Goal: Task Accomplishment & Management: Use online tool/utility

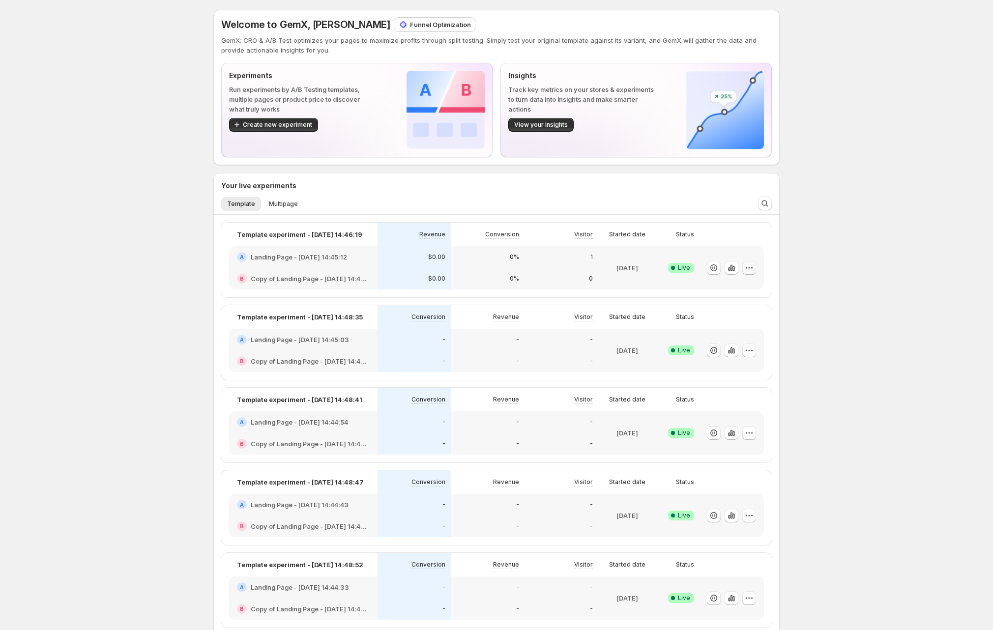
click at [752, 266] on icon "button" at bounding box center [749, 268] width 10 height 10
click at [734, 292] on span "Edit" at bounding box center [761, 289] width 103 height 10
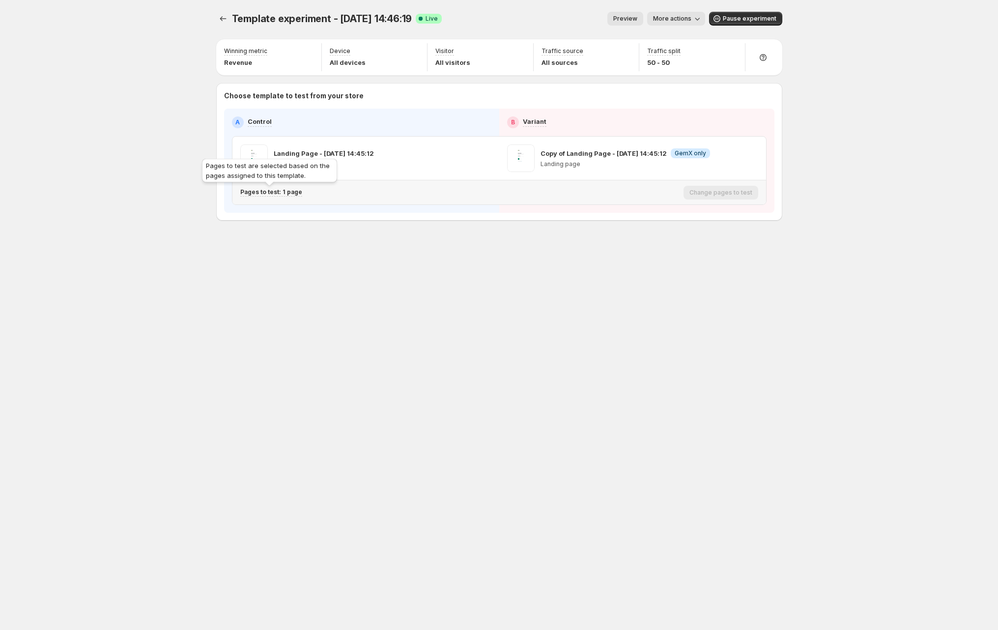
click at [281, 194] on p "Pages to test: 1 page" at bounding box center [271, 192] width 62 height 8
click at [273, 190] on p "Pages to test: 1 page" at bounding box center [271, 192] width 62 height 8
click at [281, 193] on p "Pages to test: 1 page" at bounding box center [271, 192] width 62 height 8
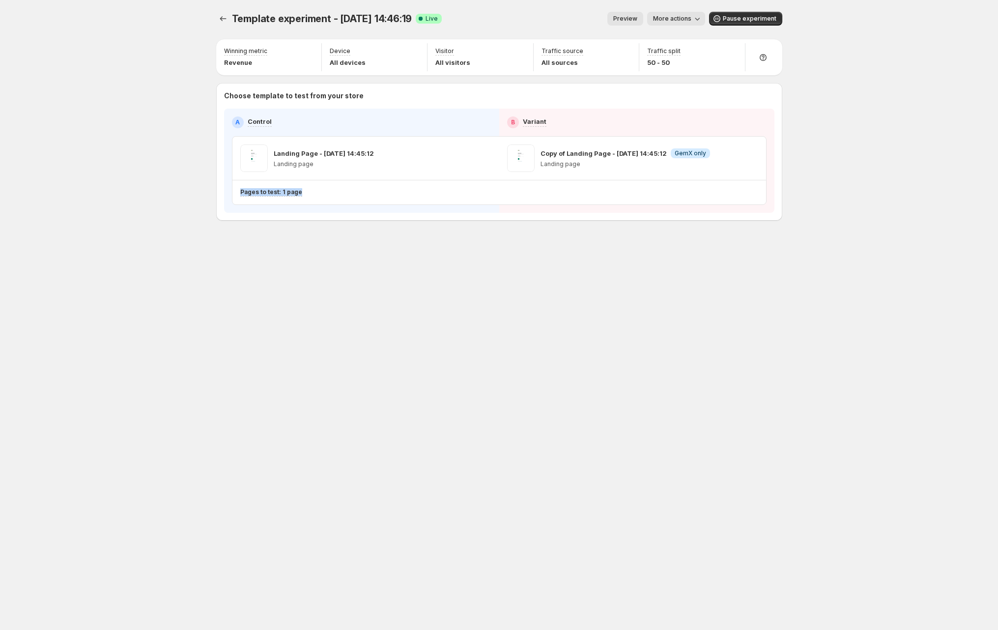
click at [680, 13] on button "More actions" at bounding box center [676, 19] width 58 height 14
click at [701, 71] on span "Copy live page link" at bounding box center [699, 73] width 58 height 8
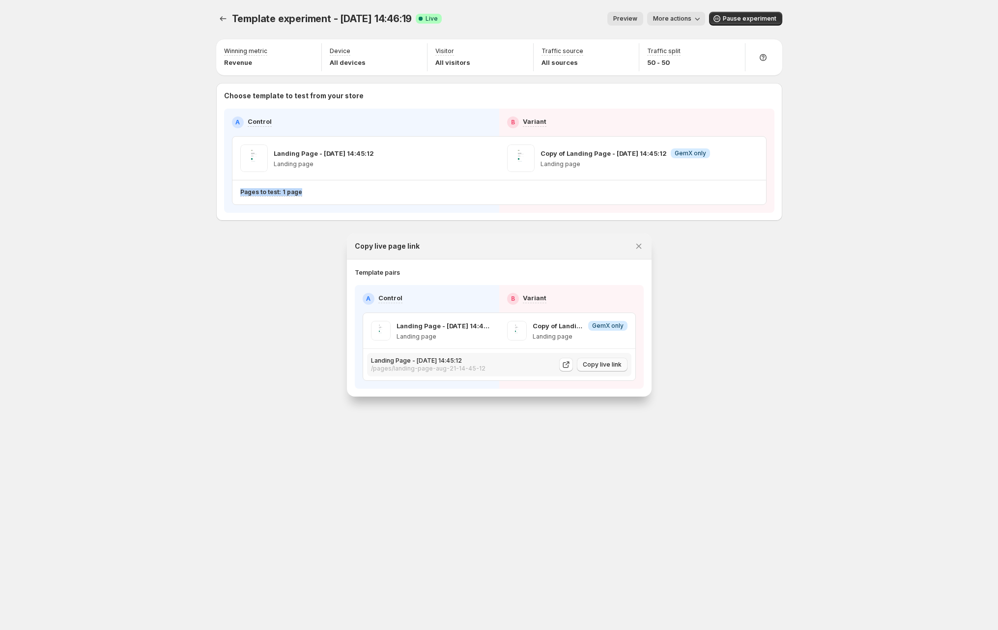
click at [610, 365] on span "Copy live link" at bounding box center [602, 365] width 39 height 8
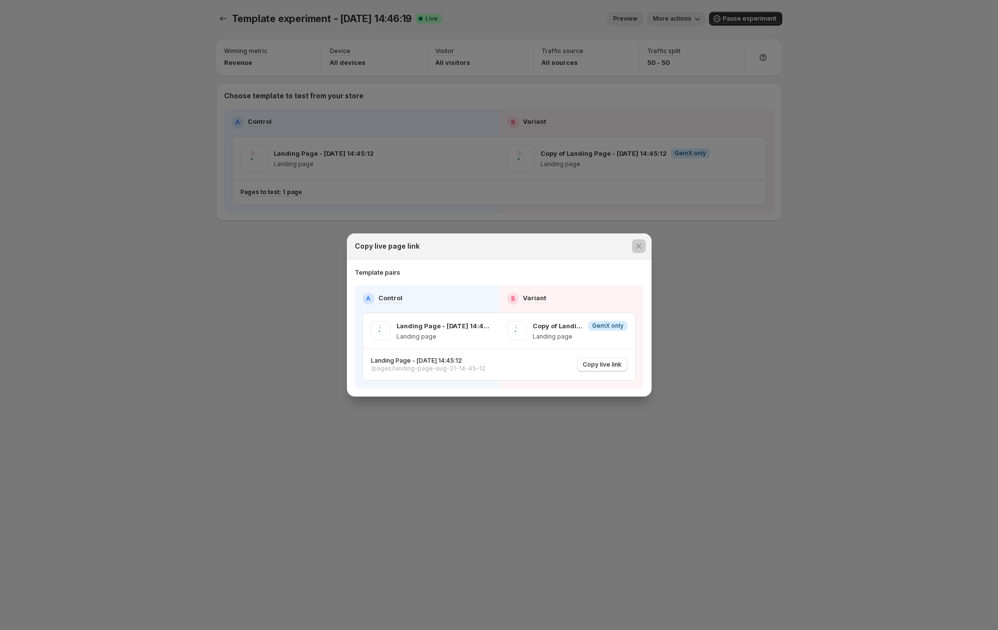
click at [170, 381] on div at bounding box center [499, 315] width 998 height 630
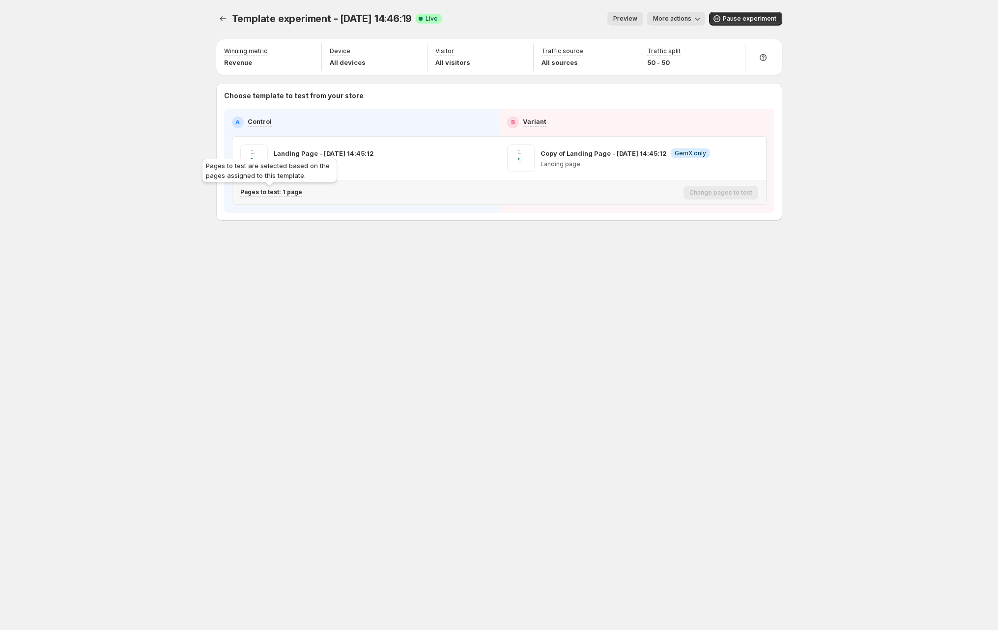
click at [291, 195] on p "Pages to test: 1 page" at bounding box center [271, 192] width 62 height 8
click at [363, 194] on div "Pages to test: 1 page" at bounding box center [459, 192] width 439 height 8
click at [289, 191] on p "Pages to test: 1 page" at bounding box center [271, 192] width 62 height 8
drag, startPoint x: 289, startPoint y: 191, endPoint x: 300, endPoint y: 192, distance: 11.3
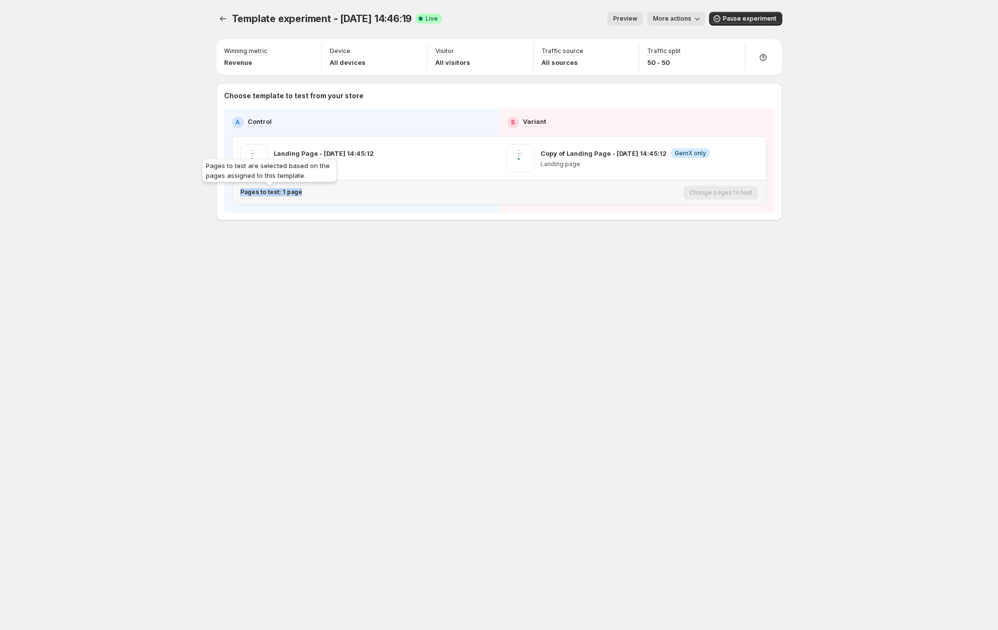
click at [289, 191] on p "Pages to test: 1 page" at bounding box center [271, 192] width 62 height 8
click at [434, 191] on div "Pages to test: 1 page" at bounding box center [459, 192] width 439 height 8
click at [262, 186] on div "Pages to test: 1 page" at bounding box center [459, 192] width 439 height 16
click at [267, 192] on p "Pages to test: 1 page" at bounding box center [271, 192] width 62 height 8
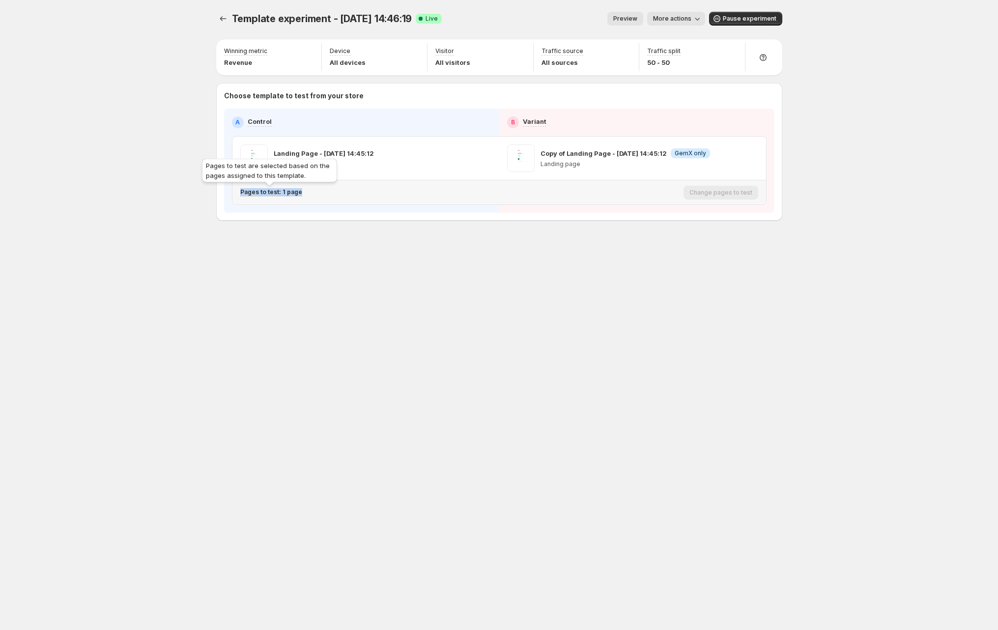
click at [267, 192] on p "Pages to test: 1 page" at bounding box center [271, 192] width 62 height 8
click at [324, 193] on div "Pages to test: 1 page" at bounding box center [459, 192] width 439 height 8
click at [290, 191] on p "Pages to test: 1 page" at bounding box center [271, 192] width 62 height 8
click at [353, 197] on div "Pages to test: 1 page" at bounding box center [459, 192] width 439 height 16
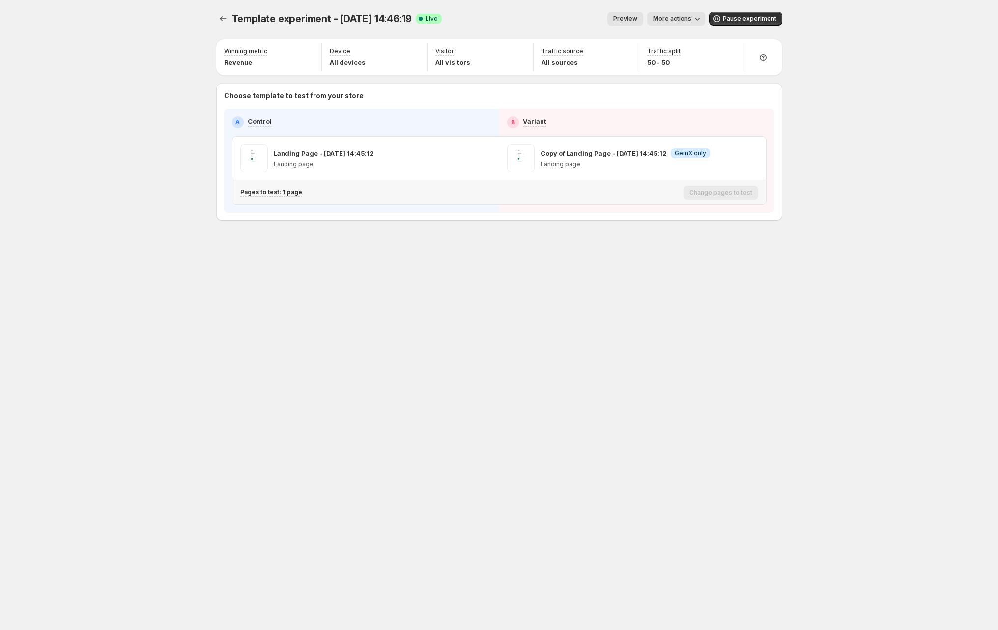
click at [271, 190] on p "Pages to test: 1 page" at bounding box center [271, 192] width 62 height 8
click at [273, 191] on p "Pages to test: 1 page" at bounding box center [271, 192] width 62 height 8
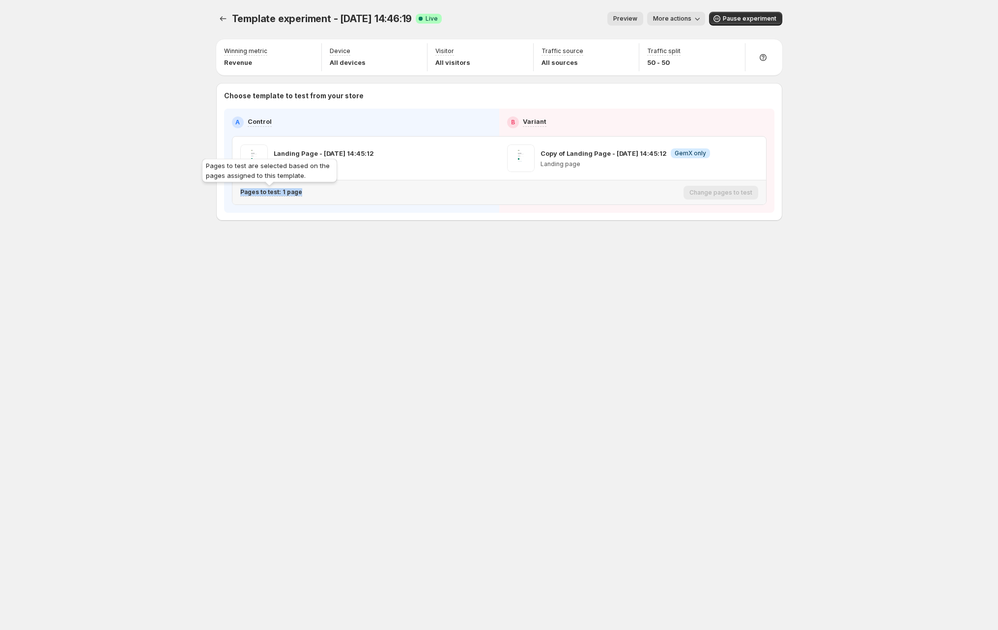
click at [273, 191] on p "Pages to test: 1 page" at bounding box center [271, 192] width 62 height 8
